Goal: Communication & Community: Answer question/provide support

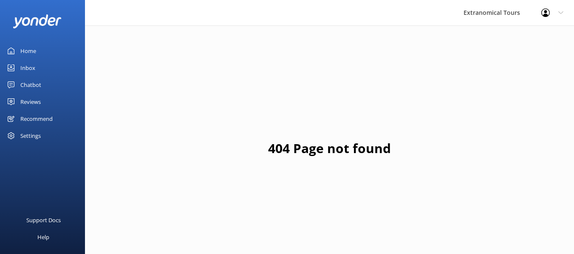
click at [44, 68] on link "Inbox" at bounding box center [42, 67] width 85 height 17
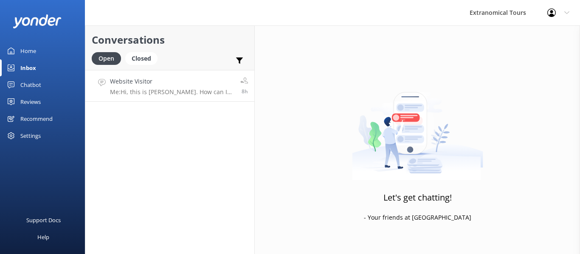
click at [166, 70] on link "Website Visitor Me: Hi, this is [PERSON_NAME]. How can I help? 8h" at bounding box center [169, 86] width 169 height 32
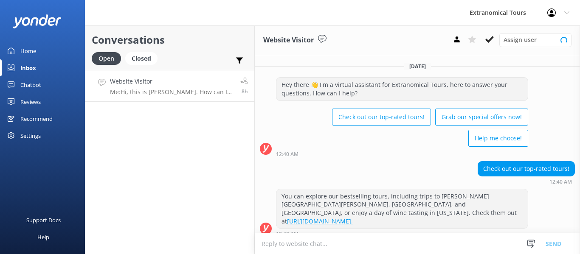
scroll to position [55, 0]
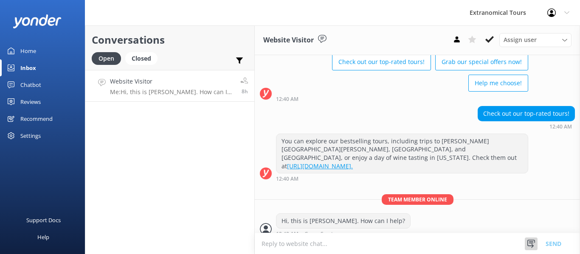
click at [527, 241] on icon at bounding box center [531, 244] width 8 height 8
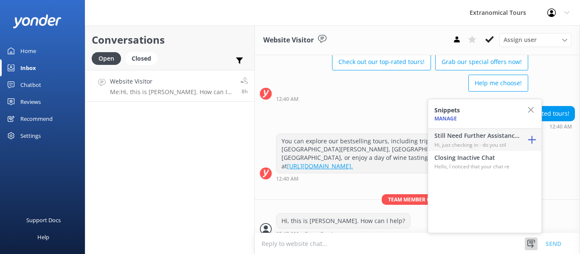
click at [477, 143] on p "Hi, just checking in - do you stil" at bounding box center [476, 145] width 85 height 8
type textarea "Hi, just checking in - do you still require assistance from our team on this? T…"
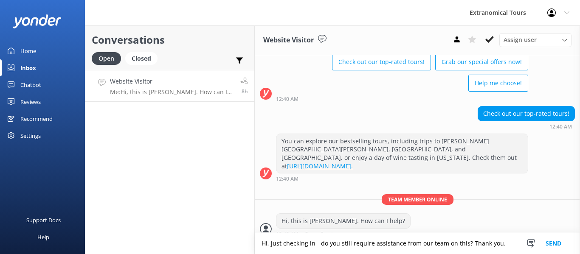
click at [552, 241] on button "Send" at bounding box center [553, 243] width 32 height 21
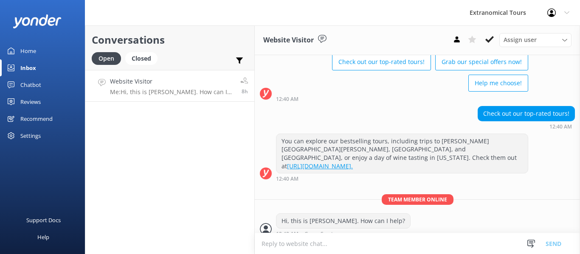
scroll to position [83, 0]
